Goal: Task Accomplishment & Management: Use online tool/utility

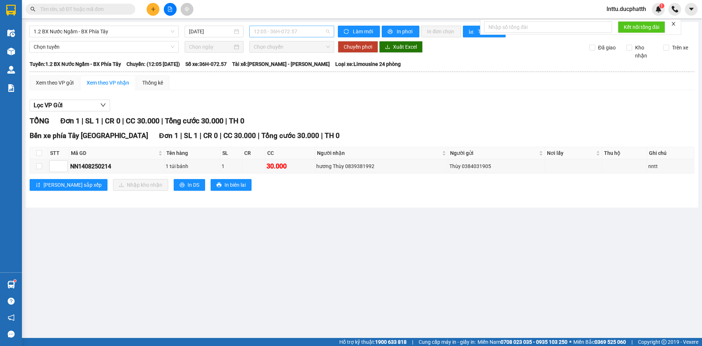
click at [275, 28] on span "12:05 - 36H-072.57" at bounding box center [292, 31] width 76 height 11
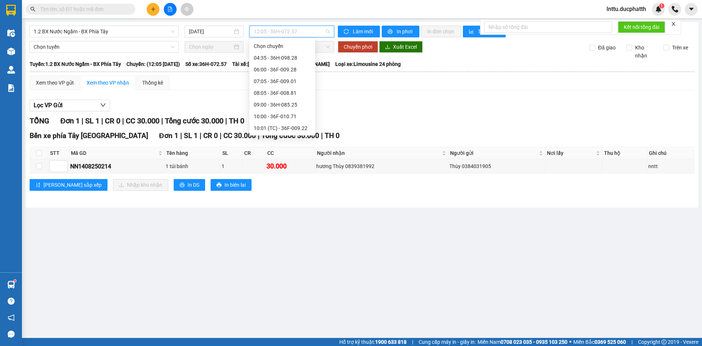
drag, startPoint x: 273, startPoint y: 115, endPoint x: 277, endPoint y: 111, distance: 4.9
click at [273, 183] on div "13:00 - 36H-098.28" at bounding box center [282, 187] width 57 height 8
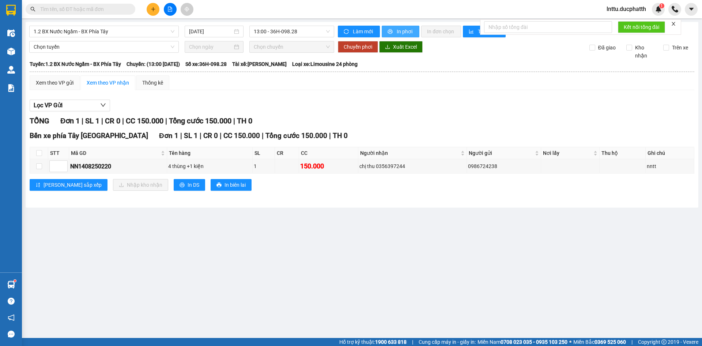
click at [398, 32] on span "In phơi" at bounding box center [405, 31] width 17 height 8
click at [127, 33] on span "1.2 BX Nước Ngầm - BX Phía Tây" at bounding box center [104, 31] width 141 height 11
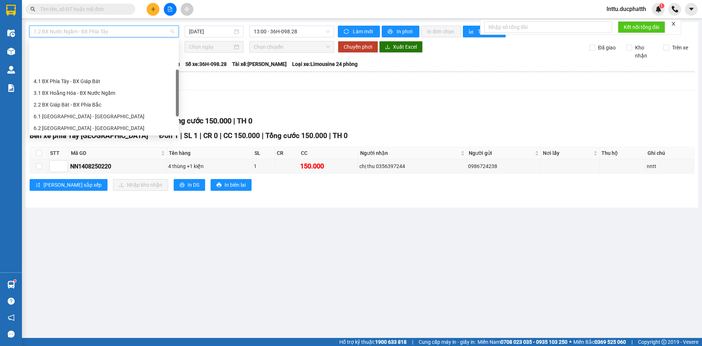
click at [100, 147] on div "3.2 BX Nước Ngầm - BX [GEOGRAPHIC_DATA]" at bounding box center [104, 151] width 141 height 8
type input "[DATE]"
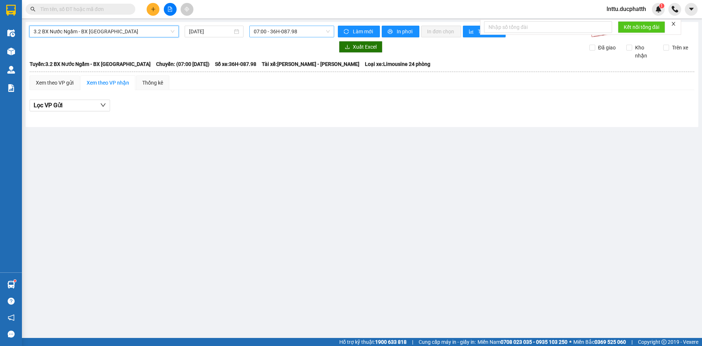
click at [298, 36] on span "07:00 - 36H-087.98" at bounding box center [292, 31] width 76 height 11
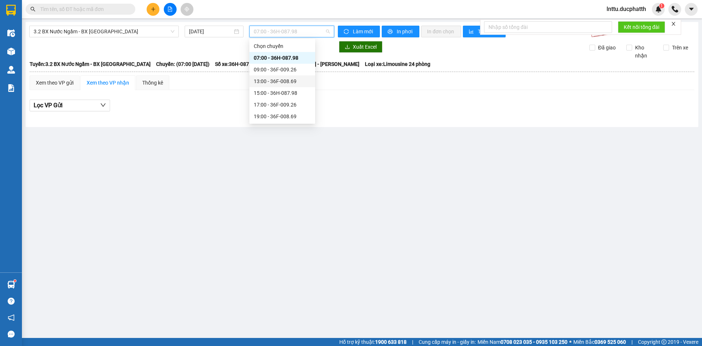
click at [278, 84] on div "13:00 - 36F-008.69" at bounding box center [282, 81] width 57 height 8
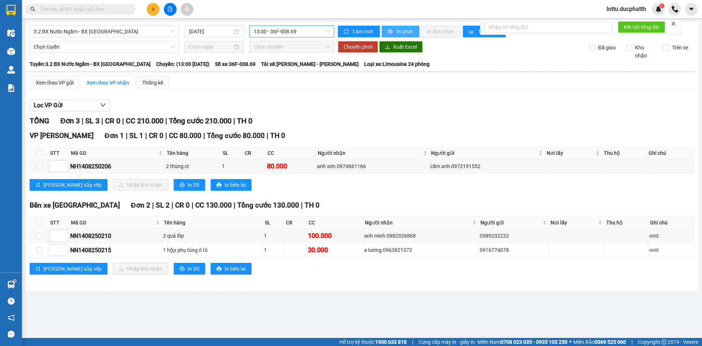
click at [401, 32] on span "In phơi" at bounding box center [405, 31] width 17 height 8
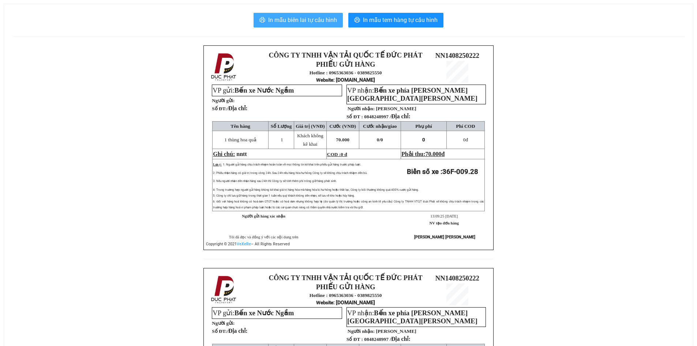
click at [311, 16] on span "In mẫu biên lai tự cấu hình" at bounding box center [302, 19] width 69 height 9
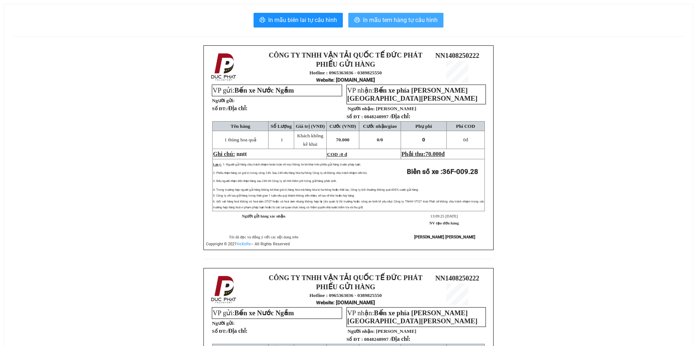
click at [391, 18] on span "In mẫu tem hàng tự cấu hình" at bounding box center [400, 19] width 75 height 9
